Goal: Communication & Community: Ask a question

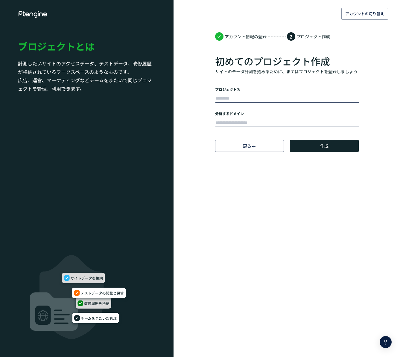
click at [223, 100] on input "text" at bounding box center [286, 98] width 143 height 8
type input "*******"
click at [246, 124] on input "text" at bounding box center [286, 123] width 143 height 8
type input "**********"
click at [320, 147] on span "作成" at bounding box center [324, 146] width 8 height 12
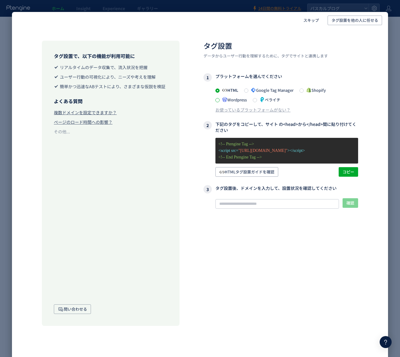
click at [218, 100] on span at bounding box center [217, 100] width 4 height 4
click at [217, 91] on span at bounding box center [217, 90] width 4 height 4
click at [217, 100] on span at bounding box center [217, 100] width 4 height 4
click at [348, 177] on span "コピー" at bounding box center [348, 172] width 12 height 10
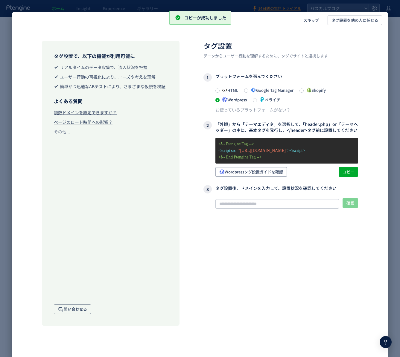
click at [293, 288] on div "タグ設置 データからユーザー行動を理解するために、タグでサイトと連携します 1 プラットフォームを選んでください HTML Google Tag Manage…" at bounding box center [280, 183] width 155 height 285
click at [269, 207] on input "text" at bounding box center [276, 204] width 123 height 10
click at [299, 287] on div "タグ設置 データからユーザー行動を理解するために、タグでサイトと連携します 1 プラットフォームを選んでください HTML Google Tag Manage…" at bounding box center [280, 183] width 155 height 285
click at [258, 322] on div "タグ設置 データからユーザー行動を理解するために、タグでサイトと連携します 1 プラットフォームを選んでください HTML Google Tag Manage…" at bounding box center [280, 183] width 155 height 285
click at [310, 22] on span "スキップ" at bounding box center [311, 21] width 16 height 10
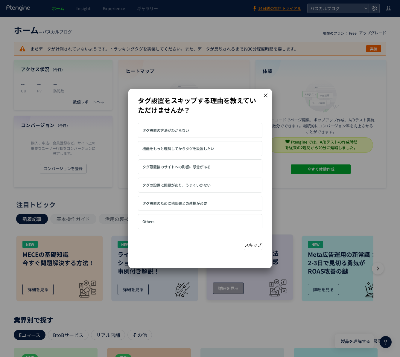
click at [253, 245] on button "スキップ" at bounding box center [253, 245] width 19 height 10
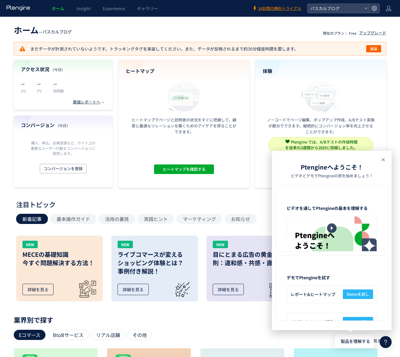
click at [383, 160] on icon at bounding box center [382, 159] width 7 height 7
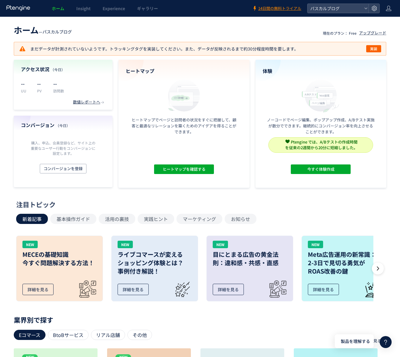
click at [209, 27] on header "ホーム — パスカルブログ 現在のプラン： Free アップグレード" at bounding box center [200, 29] width 372 height 13
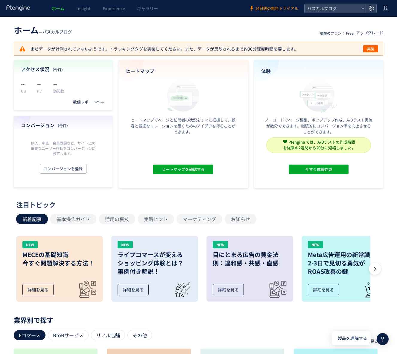
click at [269, 9] on span "14日間の無料トライアル" at bounding box center [276, 9] width 43 height 6
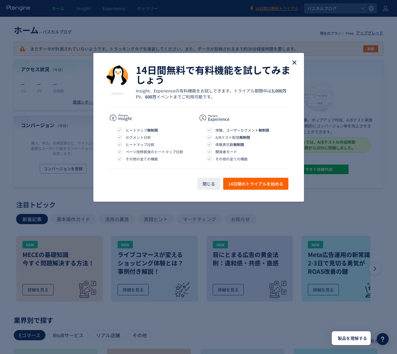
click at [294, 62] on icon "close" at bounding box center [294, 62] width 7 height 7
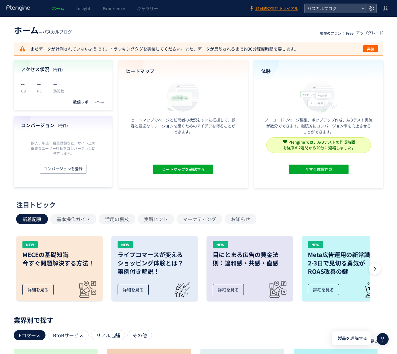
click at [194, 30] on header "ホーム — パスカルブログ 現在のプラン： Free アップグレード" at bounding box center [198, 29] width 369 height 13
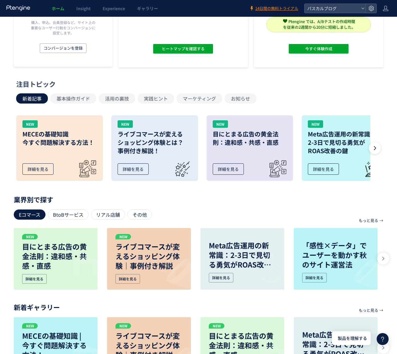
scroll to position [161, 0]
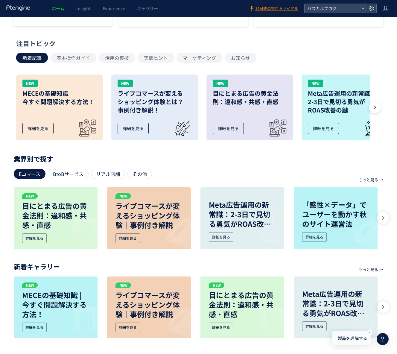
click at [357, 339] on span "製品を理解する" at bounding box center [351, 338] width 29 height 6
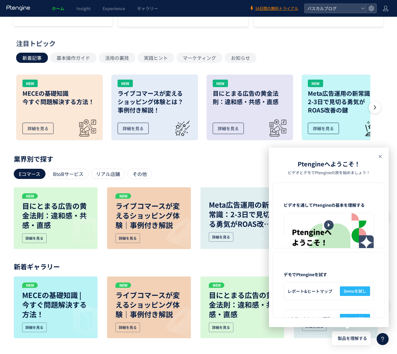
click at [381, 158] on icon at bounding box center [379, 156] width 7 height 7
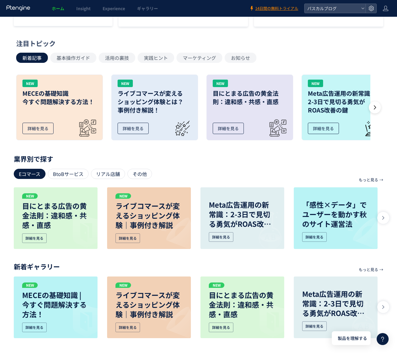
click at [381, 337] on icon at bounding box center [382, 338] width 7 height 7
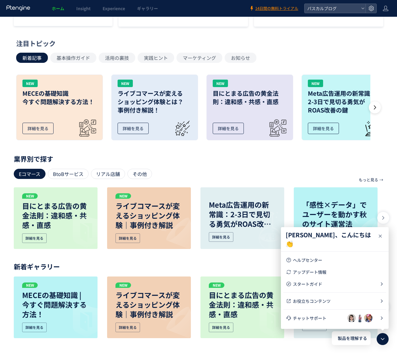
click at [382, 235] on icon at bounding box center [379, 235] width 7 height 7
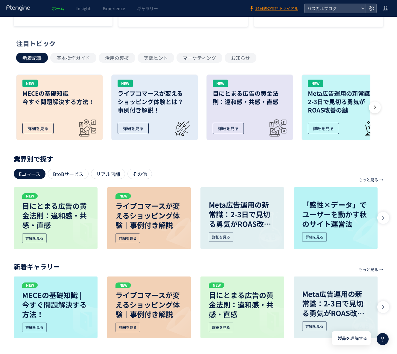
click at [383, 337] on icon at bounding box center [382, 338] width 7 height 7
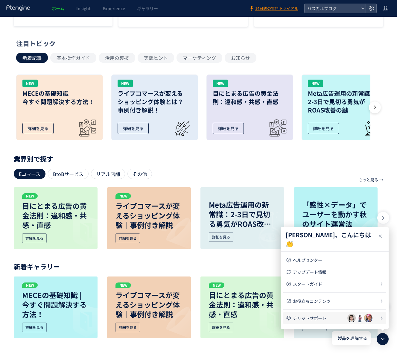
click at [307, 319] on span "チャットサポート" at bounding box center [320, 318] width 54 height 6
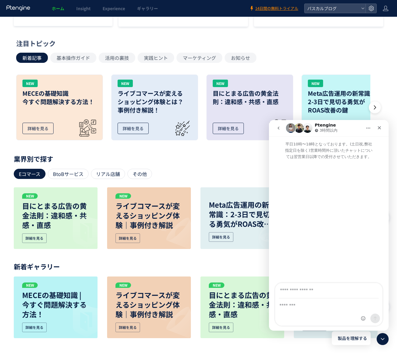
scroll to position [0, 0]
click at [296, 310] on div "Intercom Messenger" at bounding box center [328, 311] width 107 height 27
click at [298, 302] on textarea "メッセージ..." at bounding box center [328, 303] width 107 height 10
type textarea "*"
click at [293, 293] on input "あなたのメールアドレス" at bounding box center [329, 290] width 100 height 15
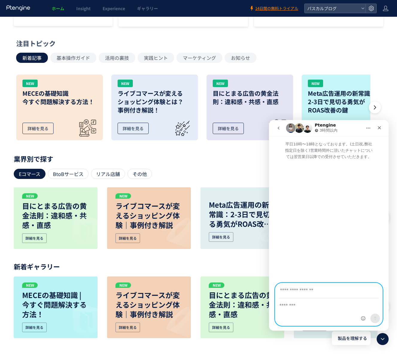
type input "**********"
click at [308, 308] on textarea "メッセージ..." at bounding box center [328, 303] width 107 height 10
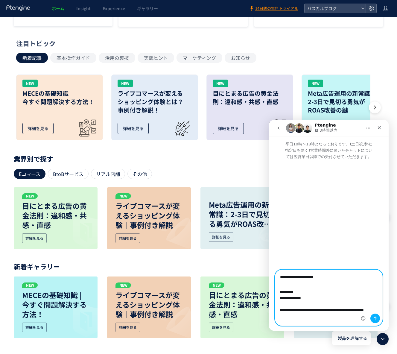
type textarea "**********"
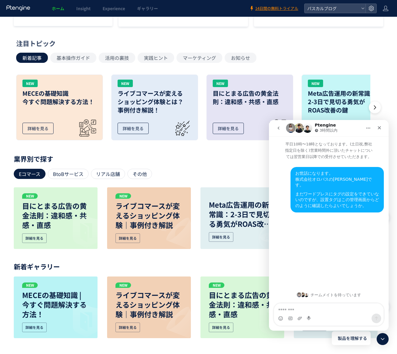
click at [289, 62] on div "新着記事 基本操作ガイド 活用の裏技 実践ヒント マーケティング お知らせ" at bounding box center [196, 58] width 361 height 10
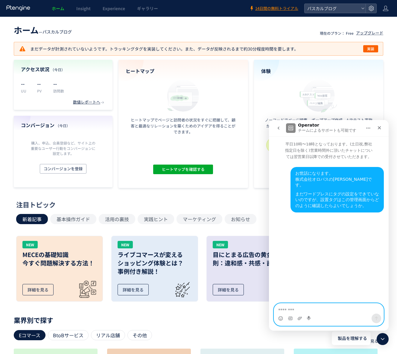
click at [350, 311] on textarea "メッセージ..." at bounding box center [328, 308] width 109 height 10
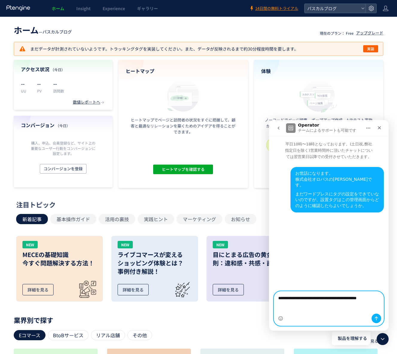
type textarea "**********"
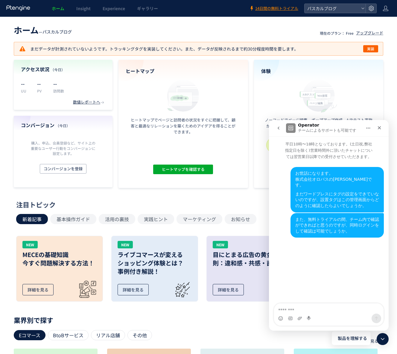
click at [151, 30] on header "ホーム — パスカルブログ 現在のプラン： Free アップグレード" at bounding box center [198, 29] width 369 height 13
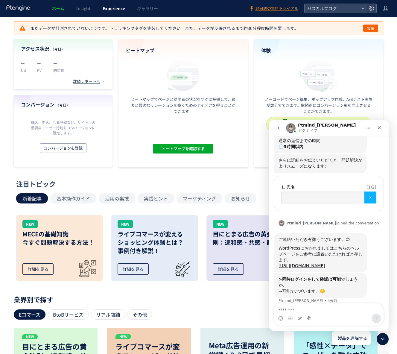
scroll to position [129, 0]
click at [312, 315] on div "Intercom Messenger" at bounding box center [328, 318] width 109 height 10
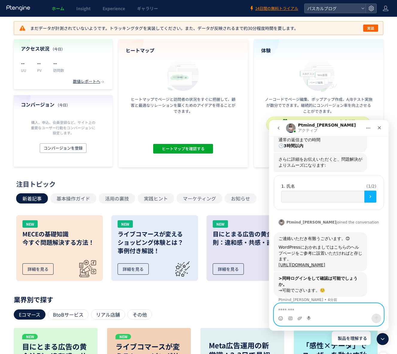
click at [304, 310] on textarea "メッセージ..." at bounding box center [328, 308] width 109 height 10
type textarea "**********"
